Goal: Book appointment/travel/reservation

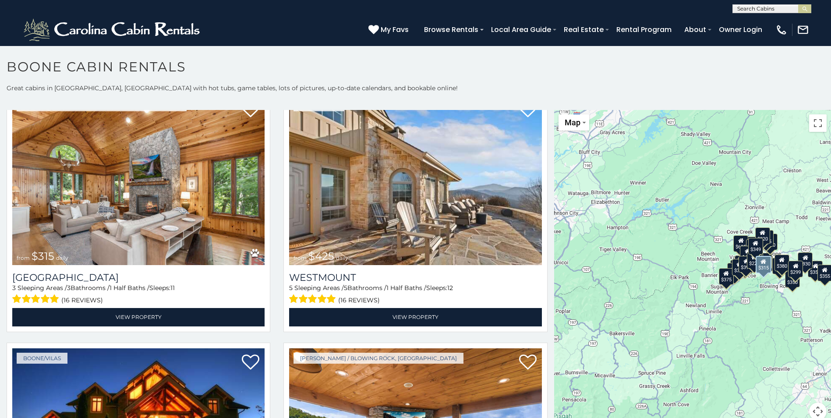
scroll to position [307, 0]
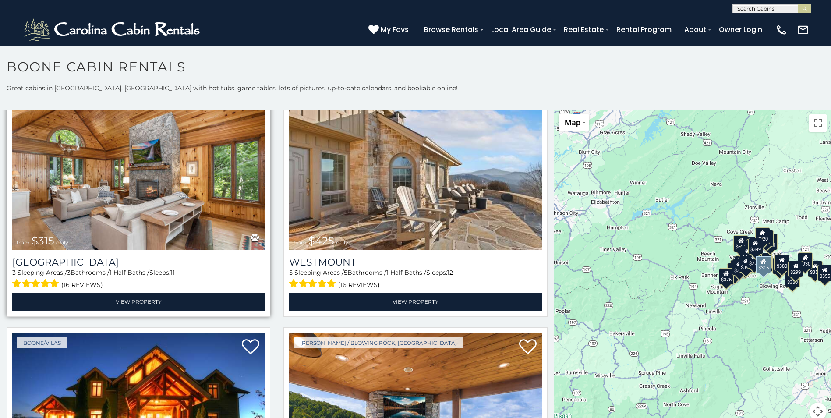
click at [192, 194] on img at bounding box center [138, 165] width 252 height 169
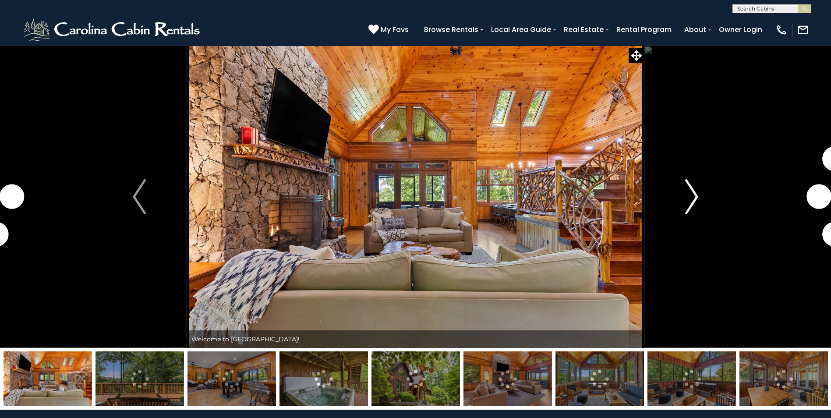
click at [694, 198] on img "Next" at bounding box center [691, 196] width 13 height 35
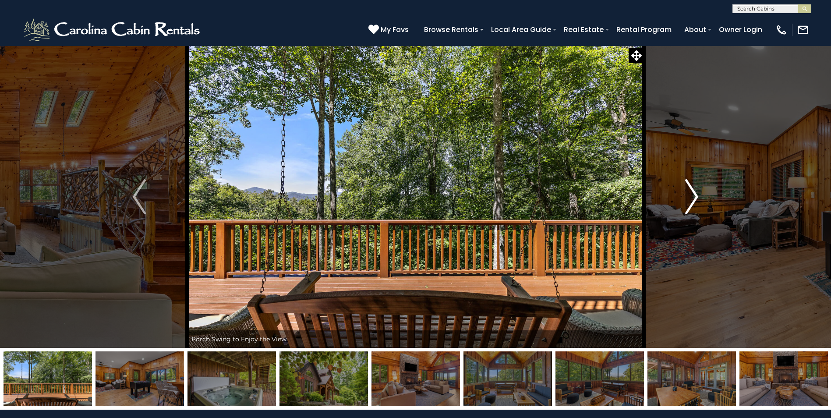
click at [692, 197] on img "Next" at bounding box center [691, 196] width 13 height 35
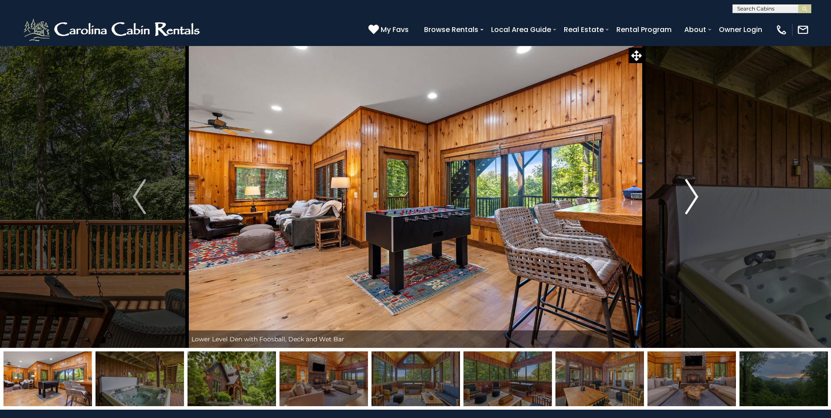
click at [698, 198] on img "Next" at bounding box center [691, 196] width 13 height 35
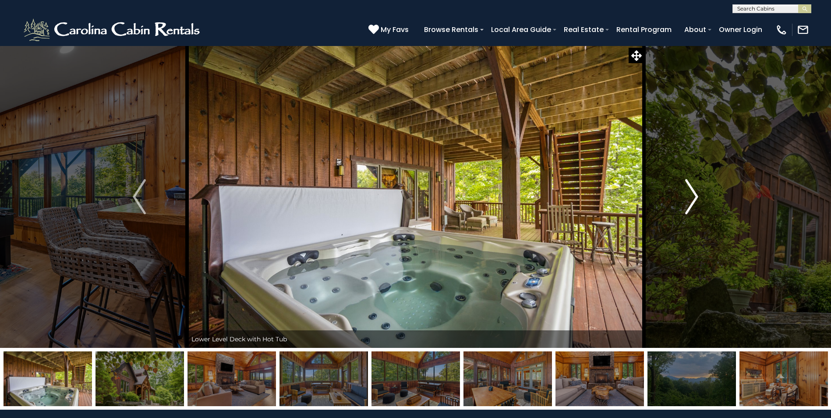
click at [698, 198] on img "Next" at bounding box center [691, 196] width 13 height 35
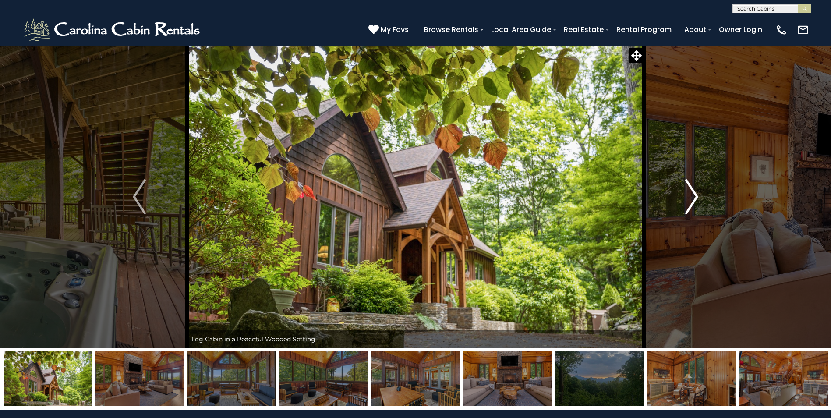
click at [694, 199] on img "Next" at bounding box center [691, 196] width 13 height 35
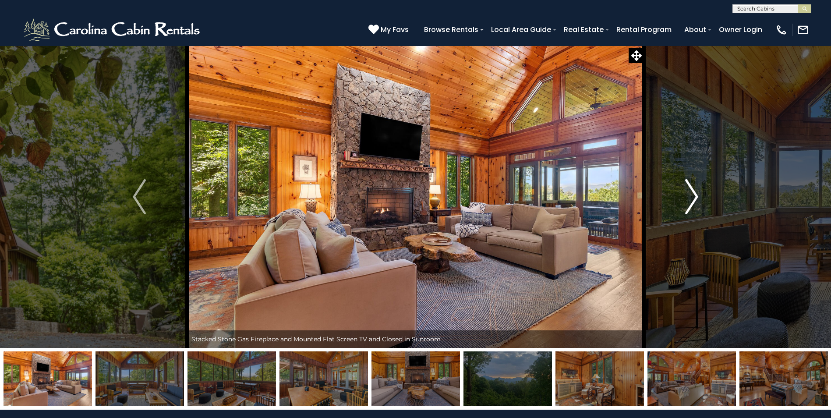
click at [694, 199] on img "Next" at bounding box center [691, 196] width 13 height 35
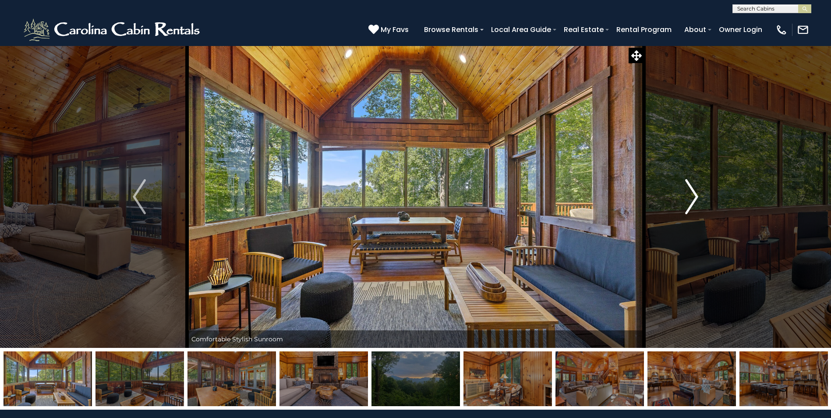
click at [694, 199] on img "Next" at bounding box center [691, 196] width 13 height 35
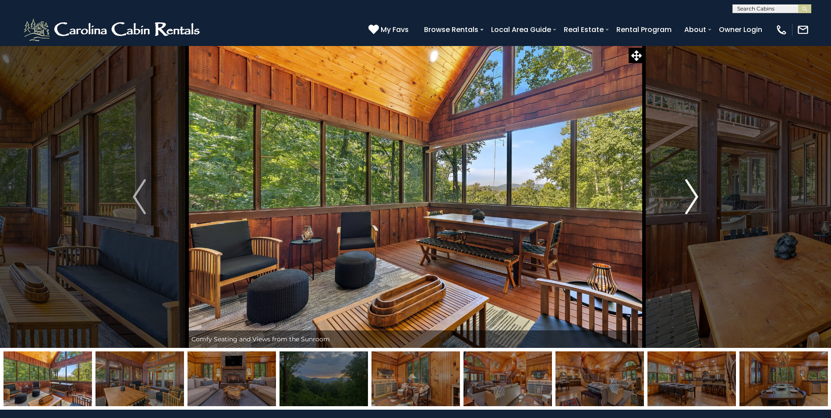
click at [694, 199] on img "Next" at bounding box center [691, 196] width 13 height 35
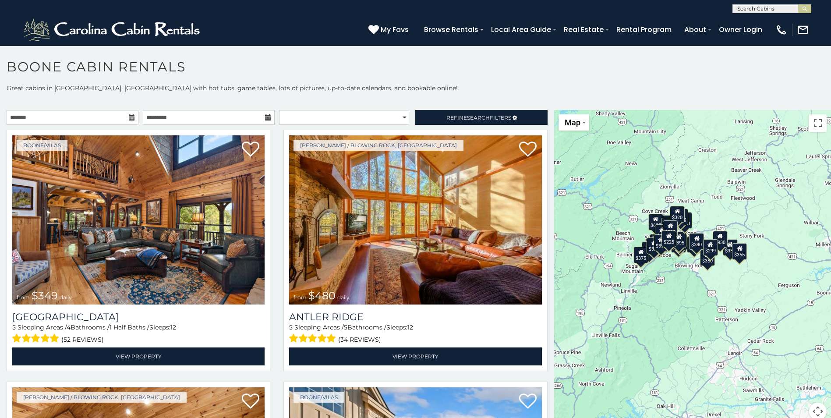
drag, startPoint x: 688, startPoint y: 258, endPoint x: 602, endPoint y: 237, distance: 88.7
click at [602, 237] on div "$349 $480 $315 $425 $565 $355 $635 $675 $930 $400 $451 $330 $400 $485 $460 $395…" at bounding box center [692, 270] width 277 height 321
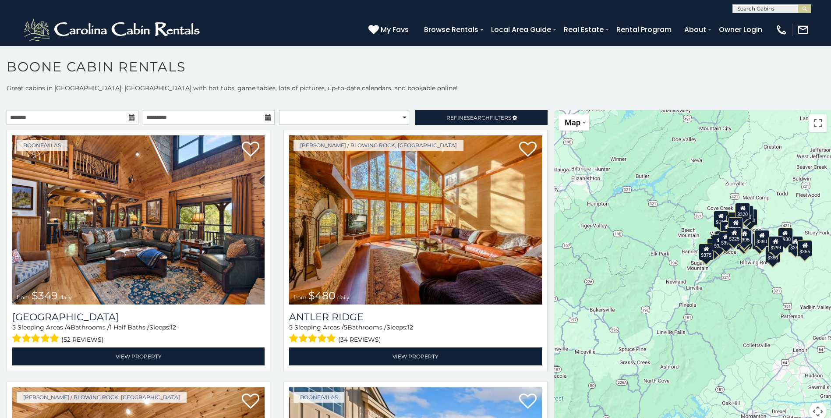
drag, startPoint x: 603, startPoint y: 234, endPoint x: 670, endPoint y: 233, distance: 66.2
click at [670, 233] on div "$349 $480 $315 $425 $565 $355 $635 $675 $930 $400 $451 $330 $400 $485 $460 $395…" at bounding box center [692, 270] width 277 height 321
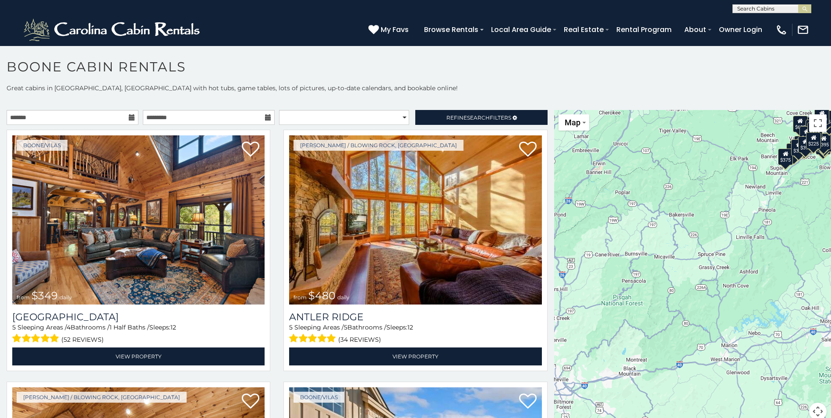
drag, startPoint x: 631, startPoint y: 291, endPoint x: 711, endPoint y: 194, distance: 125.7
click at [711, 194] on div "$349 $480 $315 $425 $565 $355 $635 $675 $930 $400 $451 $330 $400 $485 $460 $395…" at bounding box center [692, 270] width 277 height 321
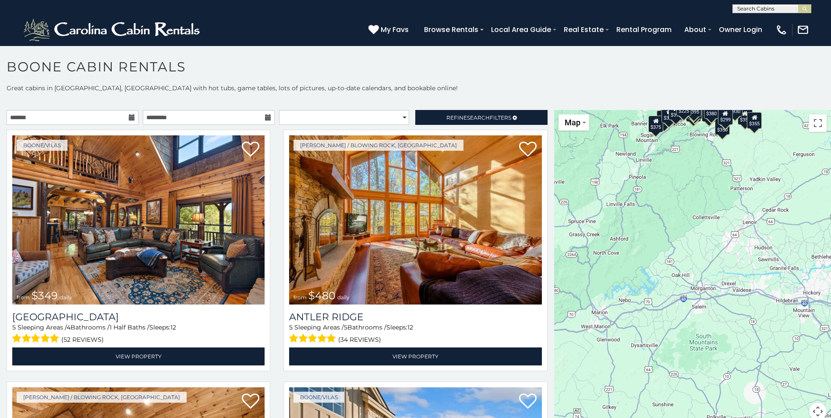
drag, startPoint x: 737, startPoint y: 255, endPoint x: 607, endPoint y: 222, distance: 134.8
click at [607, 222] on div "$349 $480 $315 $425 $565 $355 $635 $675 $930 $400 $451 $330 $400 $485 $460 $395…" at bounding box center [692, 270] width 277 height 321
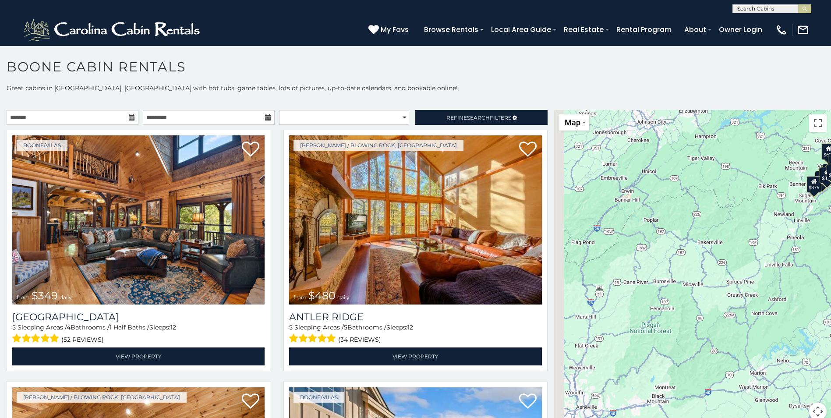
drag, startPoint x: 607, startPoint y: 222, endPoint x: 775, endPoint y: 289, distance: 180.5
click at [775, 289] on div "$349 $480 $315 $425 $565 $355 $635 $675 $930 $400 $451 $330 $400 $485 $460 $395…" at bounding box center [692, 270] width 277 height 321
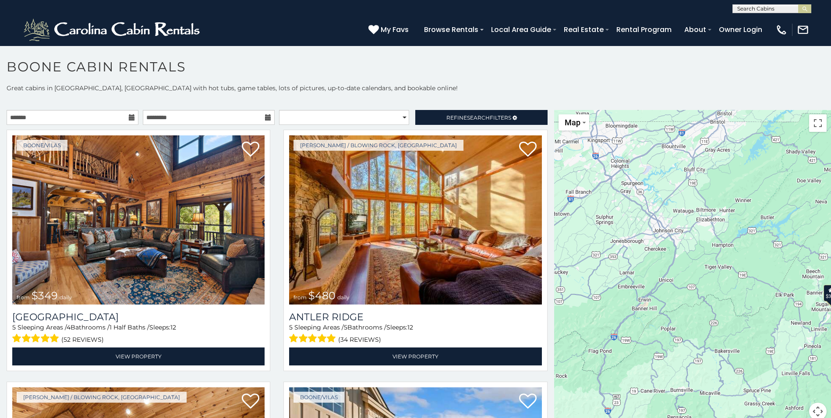
drag, startPoint x: 751, startPoint y: 188, endPoint x: 762, endPoint y: 294, distance: 106.1
click at [762, 294] on div "$349 $480 $315 $425 $565 $355 $635 $675 $930 $400 $451 $330 $400 $485 $460 $395…" at bounding box center [692, 270] width 277 height 321
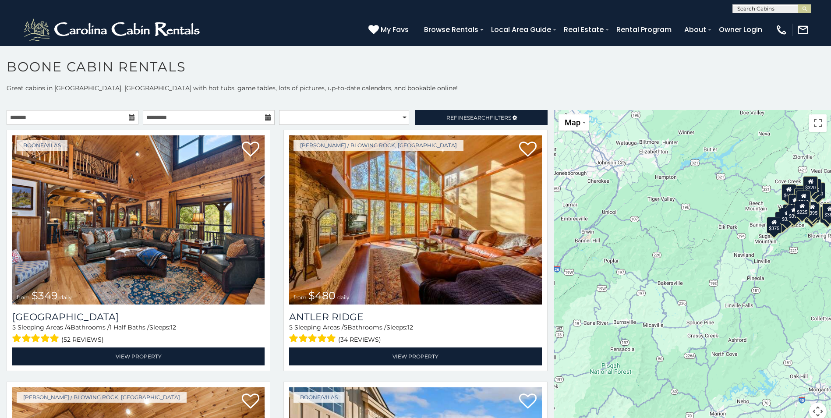
drag, startPoint x: 746, startPoint y: 293, endPoint x: 687, endPoint y: 220, distance: 93.8
click at [687, 220] on div "$349 $480 $315 $425 $565 $355 $635 $675 $930 $400 $451 $330 $400 $485 $460 $395…" at bounding box center [692, 270] width 277 height 321
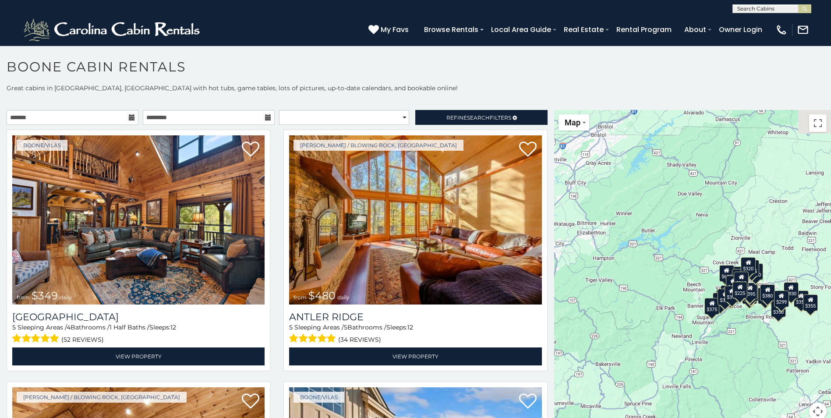
drag, startPoint x: 710, startPoint y: 198, endPoint x: 645, endPoint y: 287, distance: 109.1
click at [645, 287] on div "$349 $480 $315 $425 $565 $355 $635 $675 $930 $400 $451 $330 $400 $485 $460 $395…" at bounding box center [692, 270] width 277 height 321
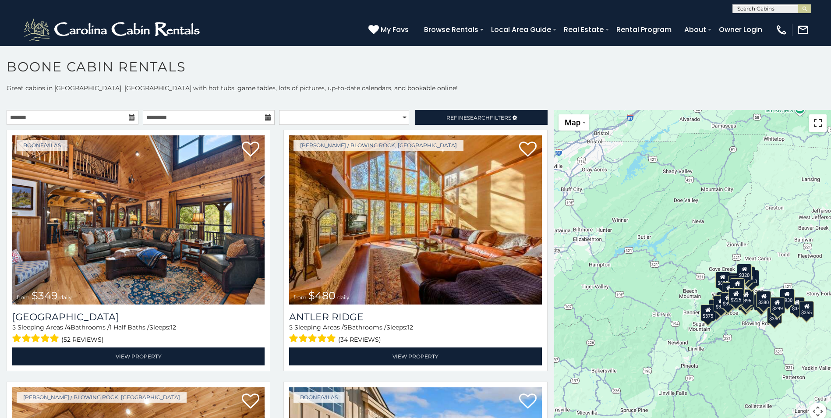
drag, startPoint x: 815, startPoint y: 126, endPoint x: 817, endPoint y: 158, distance: 32.5
click at [815, 126] on button "Toggle fullscreen view" at bounding box center [818, 123] width 18 height 18
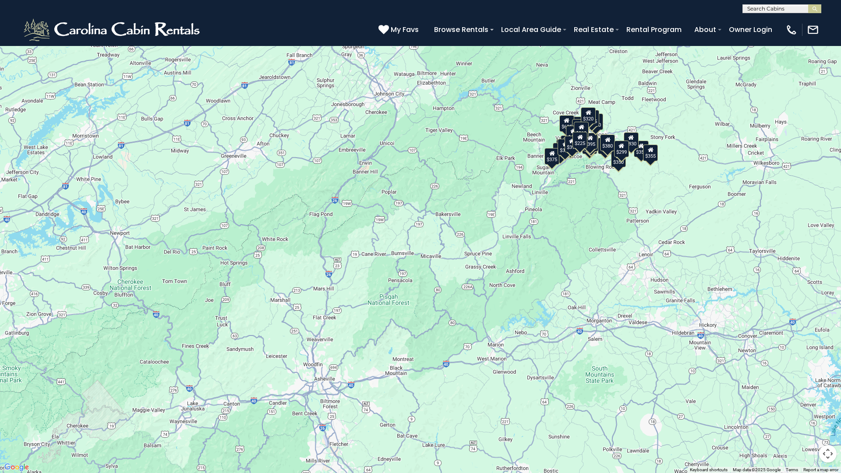
drag, startPoint x: 411, startPoint y: 306, endPoint x: 515, endPoint y: 210, distance: 141.1
click at [515, 210] on div "$349 $480 $315 $425 $565 $355 $635 $675 $930 $400 $451 $330 $400 $485 $460 $395…" at bounding box center [420, 236] width 841 height 473
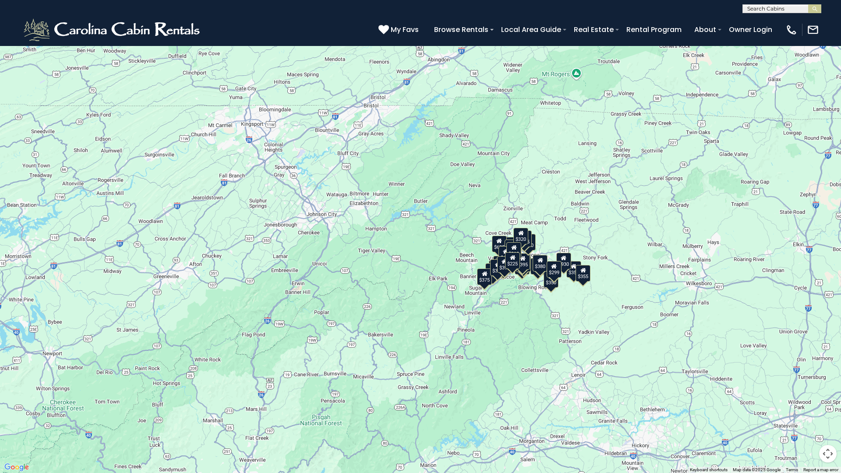
drag, startPoint x: 496, startPoint y: 144, endPoint x: 390, endPoint y: 301, distance: 189.3
click at [390, 301] on div "$349 $480 $315 $425 $565 $355 $635 $675 $930 $400 $451 $330 $400 $485 $460 $395…" at bounding box center [420, 236] width 841 height 473
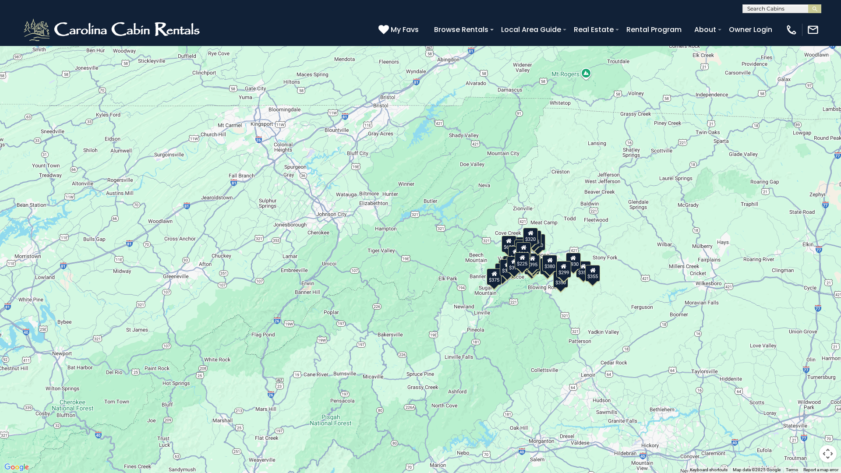
drag, startPoint x: 339, startPoint y: 322, endPoint x: 442, endPoint y: 244, distance: 128.8
click at [442, 244] on div "$349 $480 $315 $425 $565 $355 $635 $675 $930 $400 $451 $330 $400 $485 $460 $395…" at bounding box center [420, 236] width 841 height 473
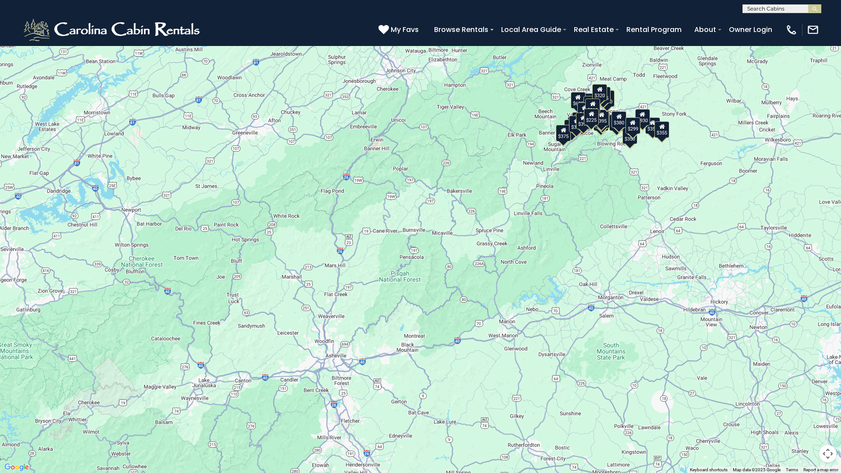
drag, startPoint x: 537, startPoint y: 369, endPoint x: 561, endPoint y: 263, distance: 108.6
click at [561, 263] on div "$349 $480 $315 $425 $565 $355 $635 $675 $930 $400 $451 $330 $400 $485 $460 $395…" at bounding box center [420, 236] width 841 height 473
click at [26, 11] on button "Map" at bounding box center [19, 12] width 31 height 16
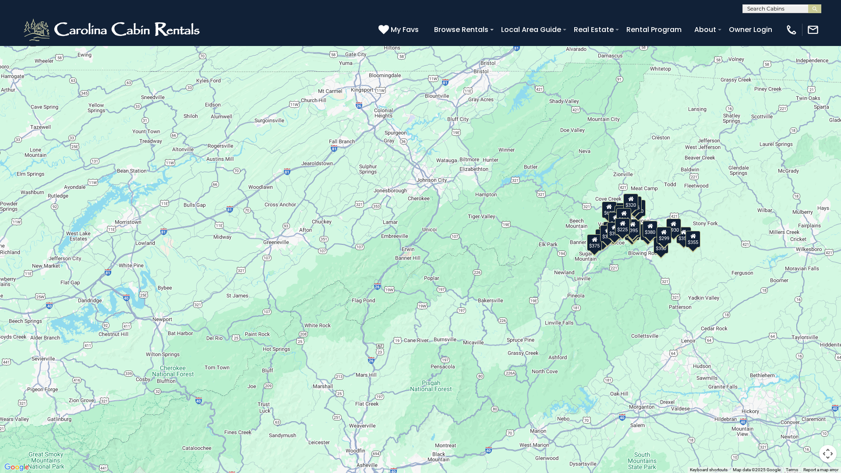
drag, startPoint x: 451, startPoint y: 158, endPoint x: 482, endPoint y: 269, distance: 115.6
click at [482, 269] on div "$349 $480 $315 $425 $565 $355 $635 $675 $930 $400 $451 $330 $400 $485 $460 $395…" at bounding box center [420, 236] width 841 height 473
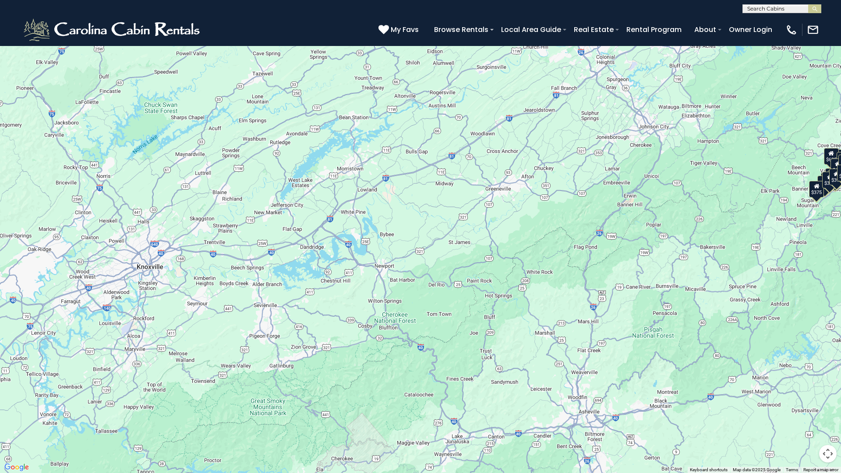
drag, startPoint x: 254, startPoint y: 235, endPoint x: 478, endPoint y: 181, distance: 230.7
click at [478, 181] on div "$349 $480 $315 $425 $565 $355 $635 $675 $930 $400 $451 $330 $400 $485 $460 $395…" at bounding box center [420, 236] width 841 height 473
click at [831, 14] on button "Toggle fullscreen view" at bounding box center [828, 13] width 18 height 18
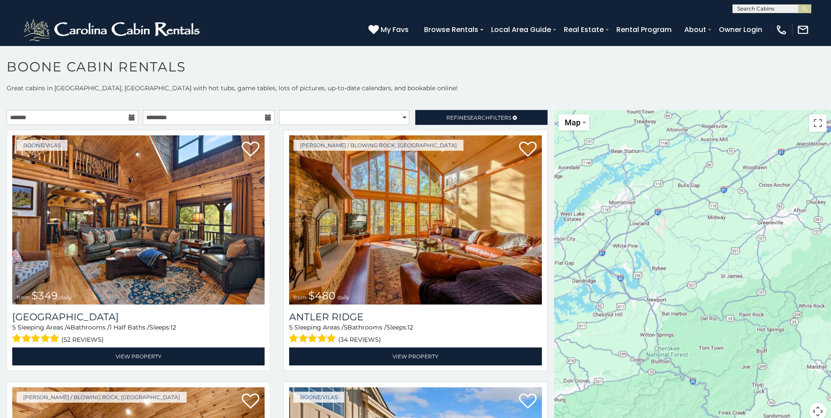
click at [760, 9] on input "text" at bounding box center [771, 10] width 77 height 9
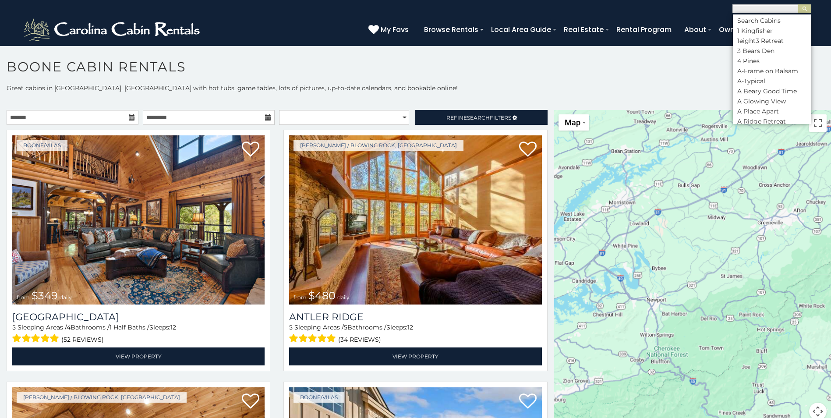
click at [760, 9] on input "text" at bounding box center [771, 10] width 77 height 9
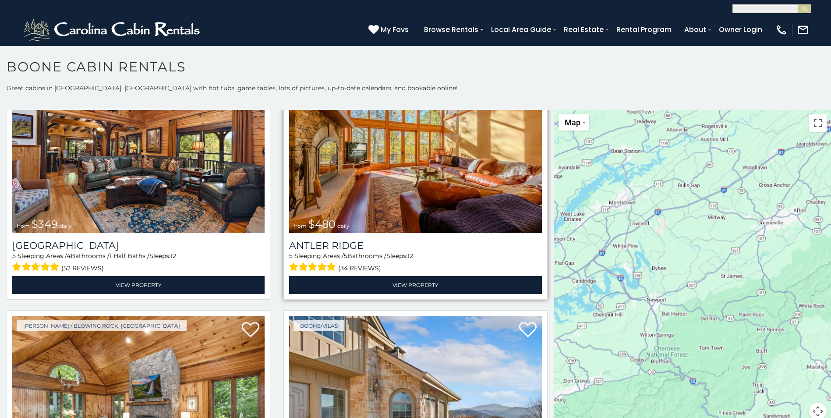
scroll to position [0, 0]
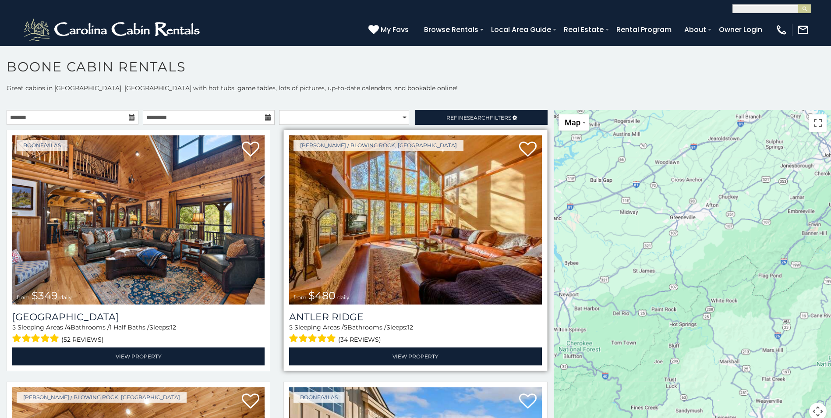
drag, startPoint x: 721, startPoint y: 241, endPoint x: 492, endPoint y: 223, distance: 229.4
click at [496, 110] on main "**********" at bounding box center [415, 110] width 831 height 0
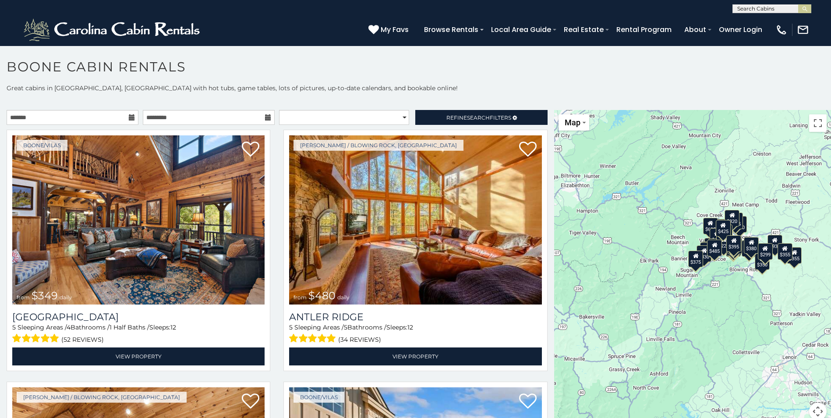
drag, startPoint x: 680, startPoint y: 190, endPoint x: 580, endPoint y: 266, distance: 125.3
click at [591, 263] on div "$349 $480 $315 $425 $565 $355 $635 $675 $930 $400 $451 $330 $400 $485 $460 $395…" at bounding box center [692, 270] width 277 height 321
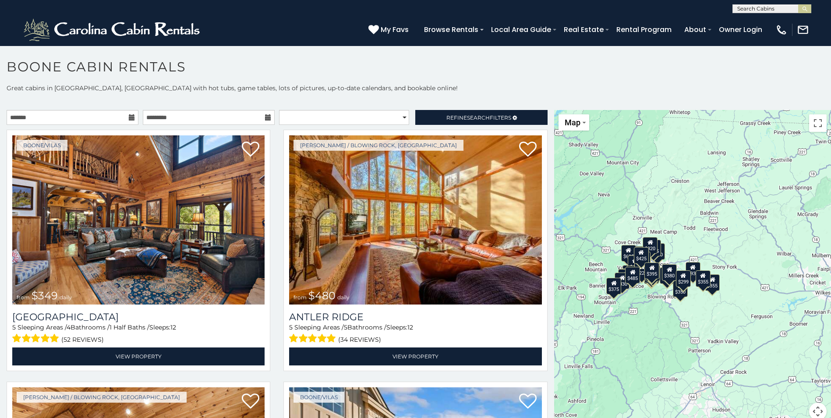
drag, startPoint x: 672, startPoint y: 244, endPoint x: 700, endPoint y: 196, distance: 56.0
click at [698, 200] on div "$349 $480 $315 $425 $565 $355 $635 $675 $930 $400 $451 $330 $400 $485 $460 $395…" at bounding box center [692, 270] width 277 height 321
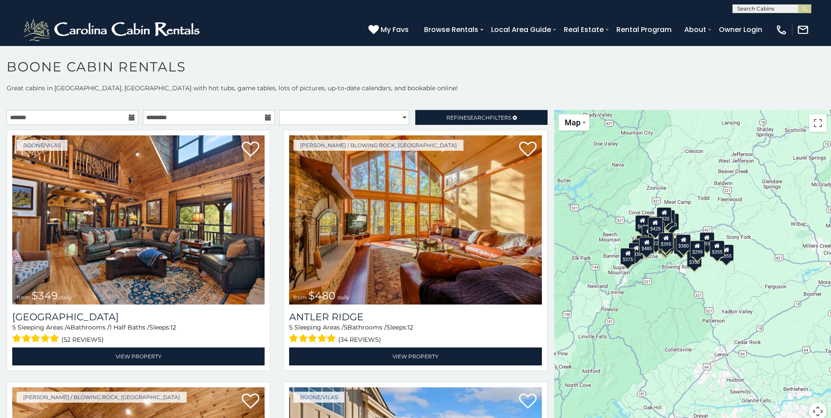
click at [814, 409] on button "Map camera controls" at bounding box center [818, 412] width 18 height 18
click at [794, 369] on button "Zoom in" at bounding box center [796, 368] width 18 height 18
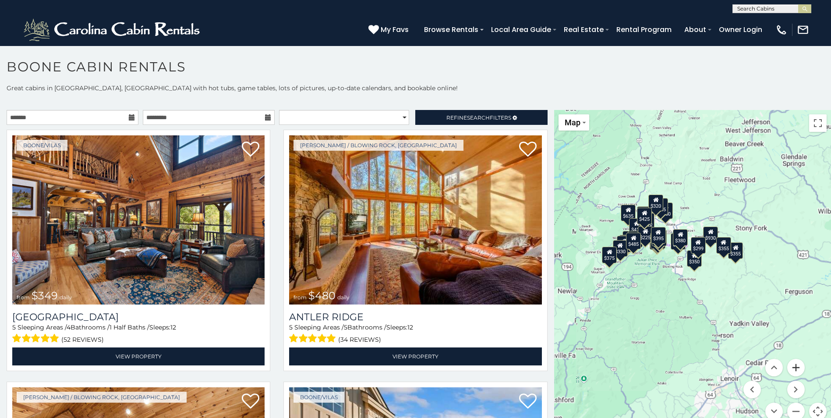
click at [794, 369] on button "Zoom in" at bounding box center [796, 368] width 18 height 18
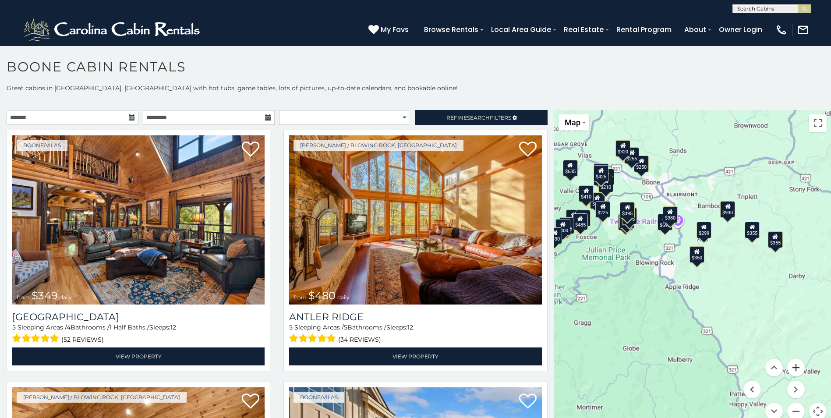
click at [794, 369] on button "Zoom in" at bounding box center [796, 368] width 18 height 18
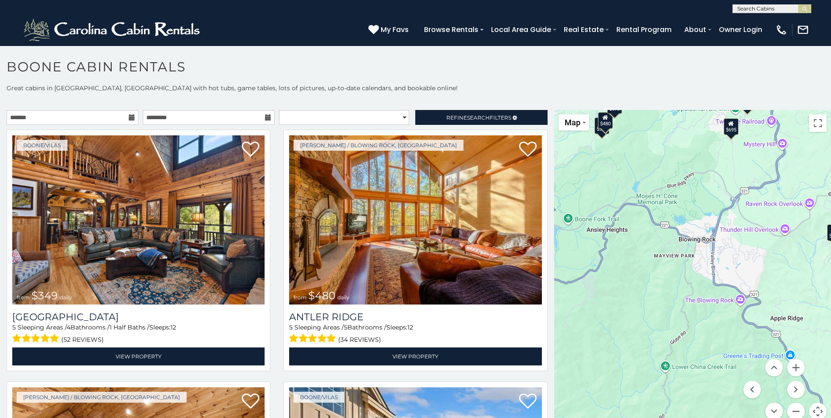
drag, startPoint x: 595, startPoint y: 242, endPoint x: 723, endPoint y: 236, distance: 128.5
click at [723, 236] on div "$349 $480 $315 $425 $565 $355 $635 $675 $930 $400 $451 $330 $400 $485 $460 $395…" at bounding box center [692, 270] width 277 height 321
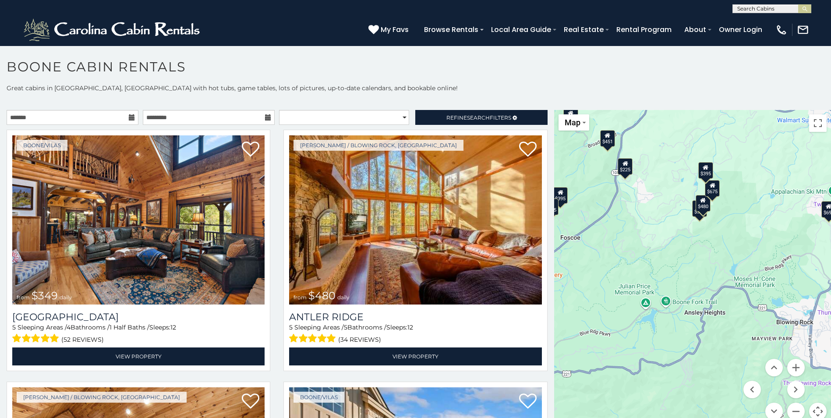
drag, startPoint x: 642, startPoint y: 174, endPoint x: 731, endPoint y: 266, distance: 127.3
click at [731, 266] on div "$349 $480 $315 $425 $565 $355 $635 $675 $930 $400 $451 $330 $400 $485 $460 $395…" at bounding box center [692, 270] width 277 height 321
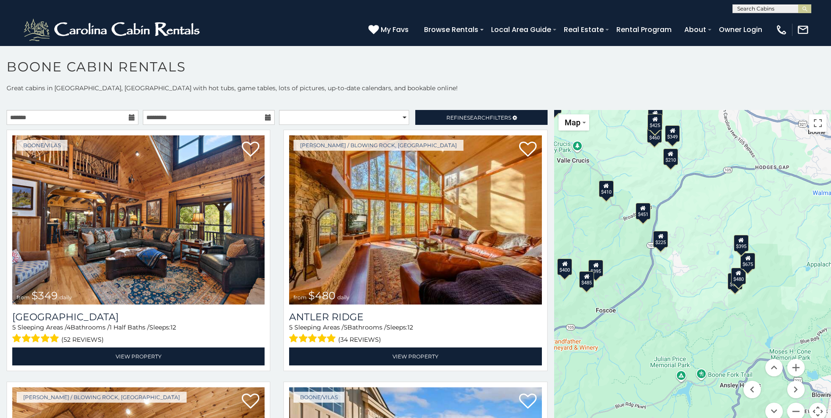
drag, startPoint x: 635, startPoint y: 246, endPoint x: 673, endPoint y: 308, distance: 73.3
click at [673, 308] on div "$349 $480 $315 $425 $565 $355 $635 $675 $930 $400 $451 $330 $400 $485 $460 $395…" at bounding box center [692, 270] width 277 height 321
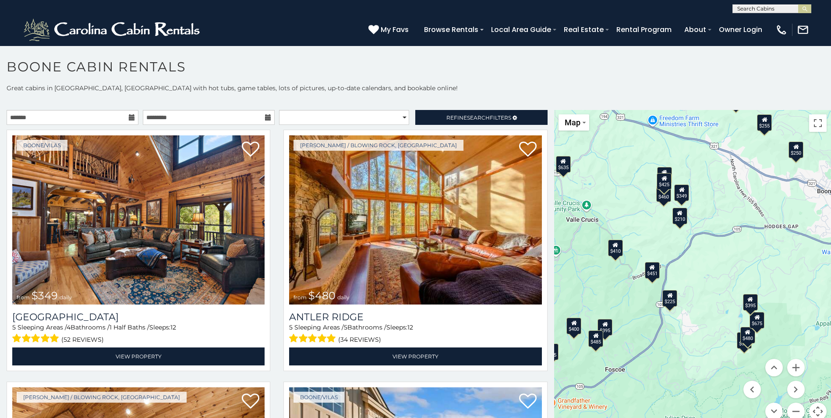
drag, startPoint x: 698, startPoint y: 196, endPoint x: 712, endPoint y: 292, distance: 97.0
click at [712, 292] on div "$349 $480 $315 $425 $565 $355 $635 $675 $930 $400 $451 $330 $400 $485 $460 $395…" at bounding box center [692, 270] width 277 height 321
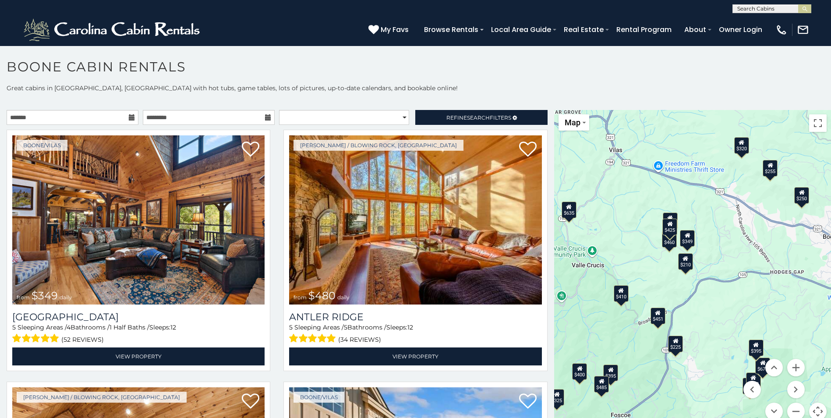
scroll to position [8, 0]
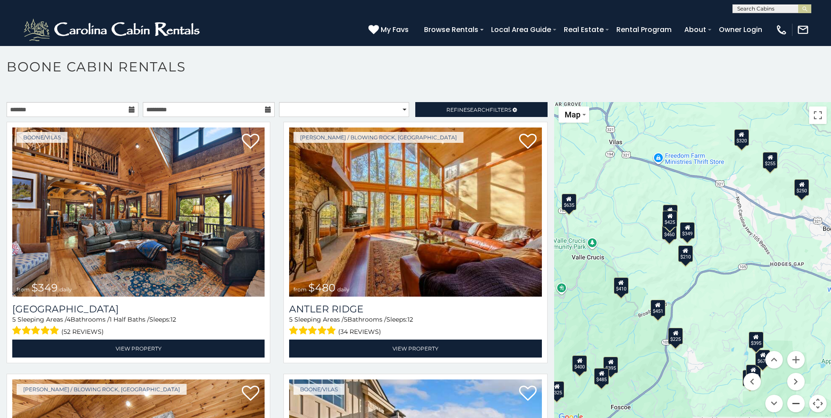
click at [792, 402] on button "Zoom out" at bounding box center [796, 404] width 18 height 18
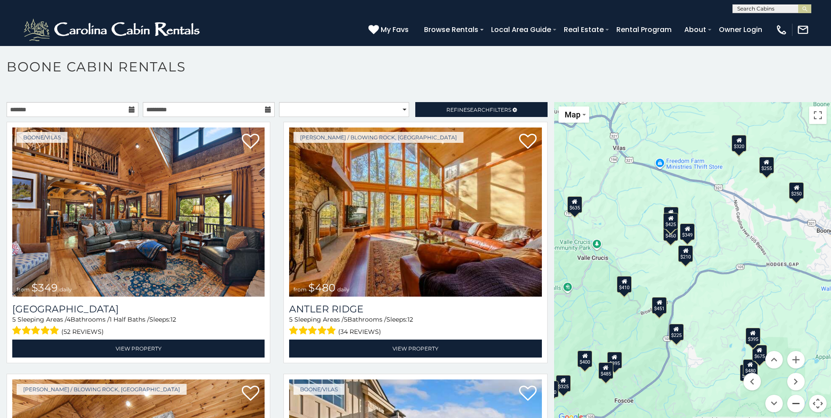
click at [792, 402] on button "Zoom out" at bounding box center [796, 404] width 18 height 18
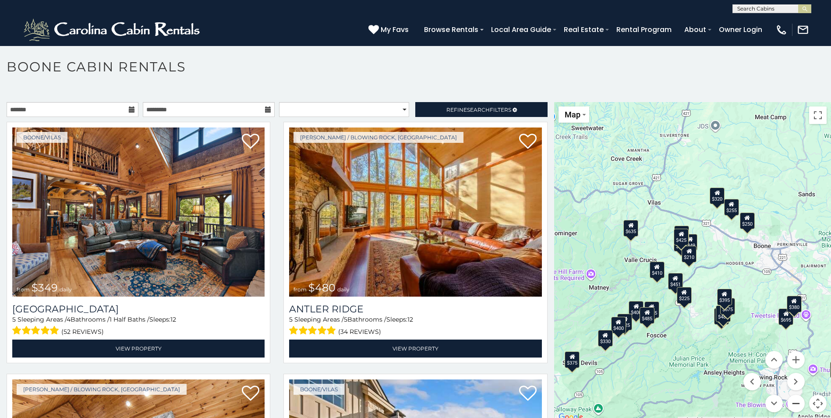
click at [792, 402] on button "Zoom out" at bounding box center [796, 404] width 18 height 18
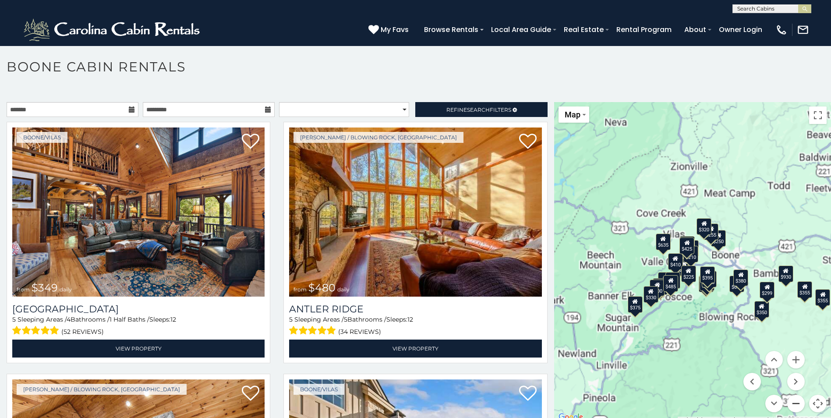
click at [792, 402] on button "Zoom out" at bounding box center [796, 404] width 18 height 18
